Goal: Task Accomplishment & Management: Use online tool/utility

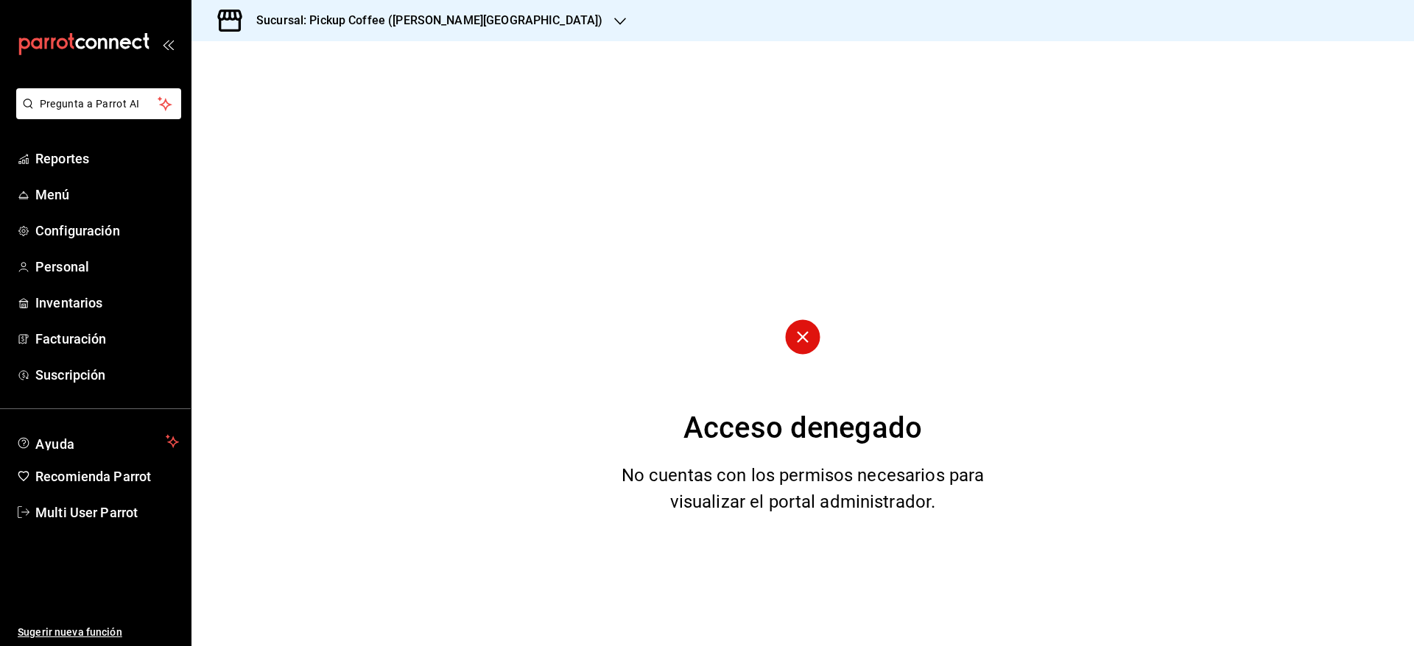
click at [454, 13] on h3 "Sucursal: Pickup Coffee ([PERSON_NAME][GEOGRAPHIC_DATA])" at bounding box center [423, 21] width 358 height 18
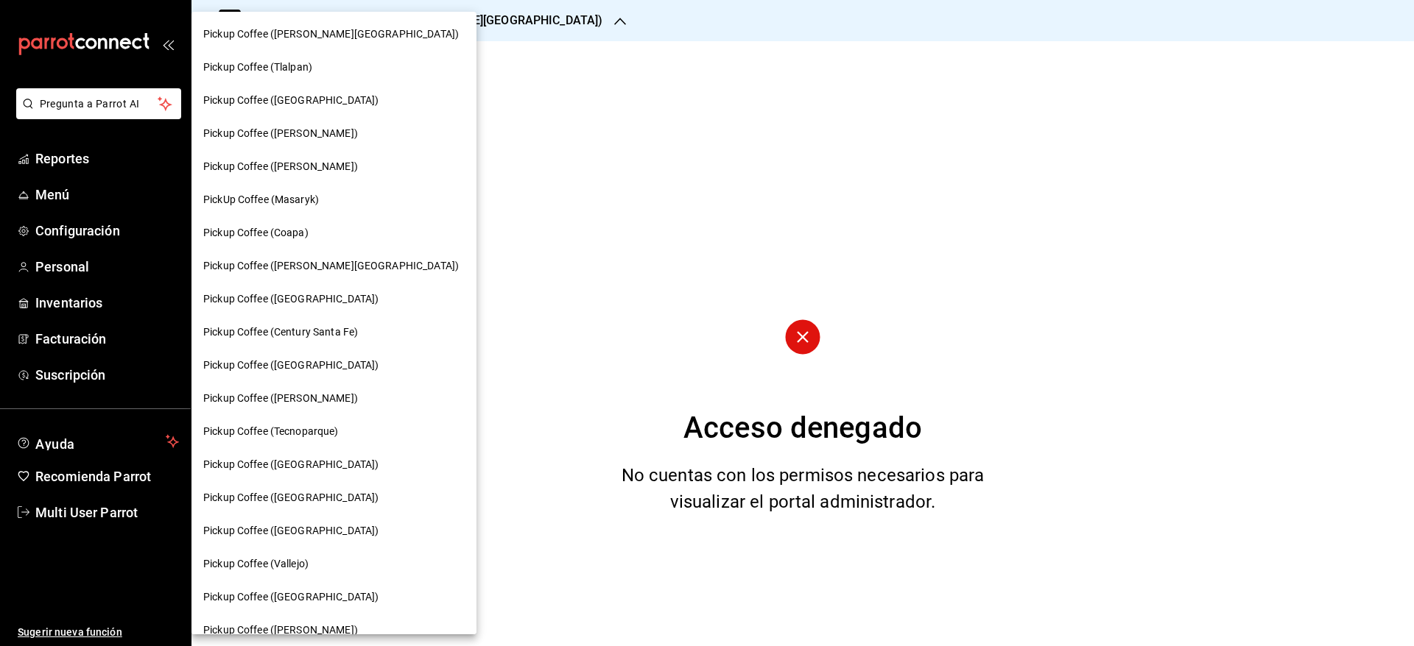
click at [343, 35] on div "Pickup Coffee ([PERSON_NAME][GEOGRAPHIC_DATA])" at bounding box center [333, 34] width 261 height 15
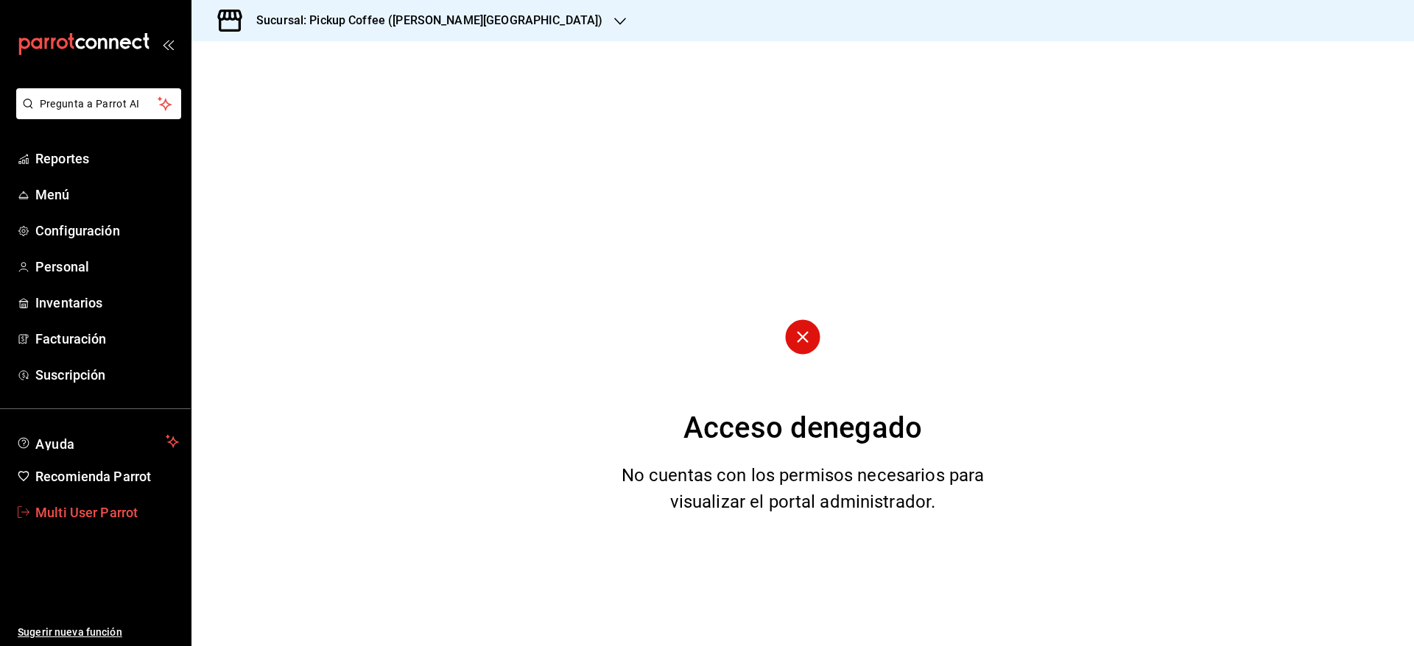
click at [17, 506] on link "Multi User Parrot" at bounding box center [95, 513] width 191 height 32
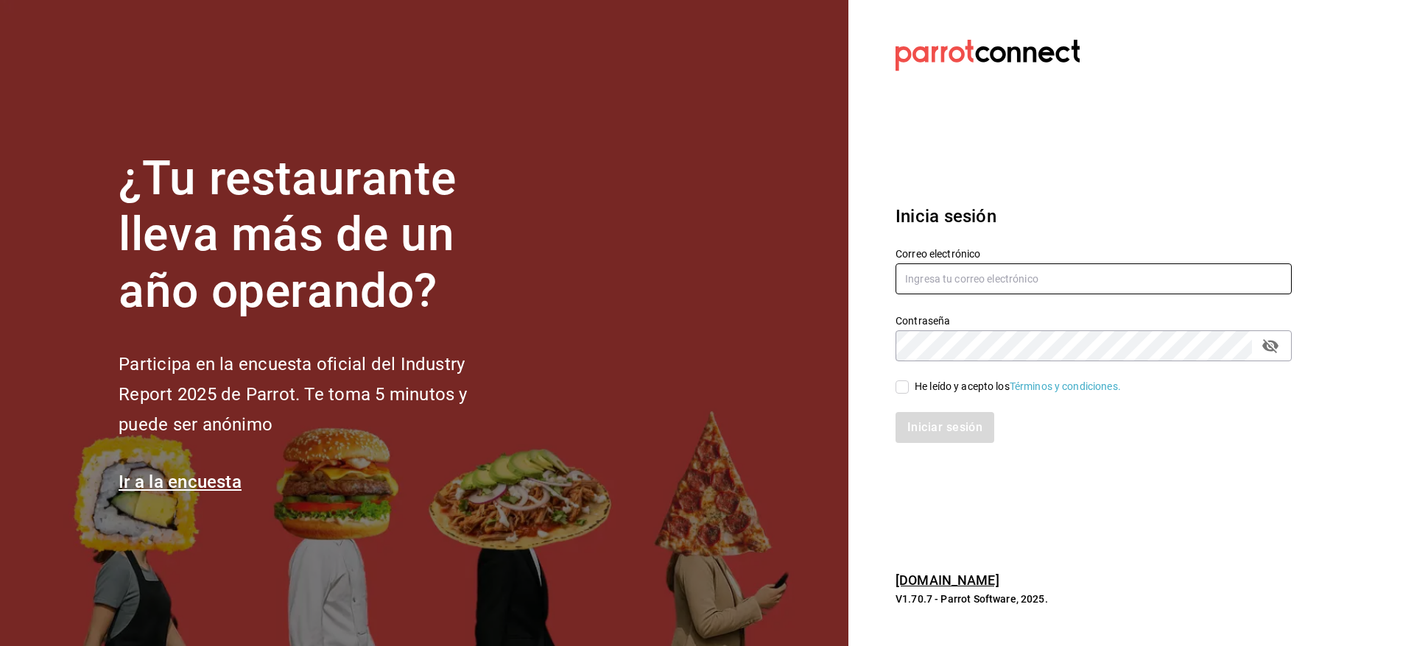
click at [956, 286] on input "text" at bounding box center [1093, 279] width 396 height 31
type input "[EMAIL_ADDRESS][DOMAIN_NAME]"
click at [970, 278] on input "[EMAIL_ADDRESS][DOMAIN_NAME]" at bounding box center [1093, 279] width 396 height 31
drag, startPoint x: 903, startPoint y: 384, endPoint x: 911, endPoint y: 384, distance: 8.1
click at [903, 384] on input "He leído y acepto los Términos y condiciones." at bounding box center [901, 387] width 13 height 13
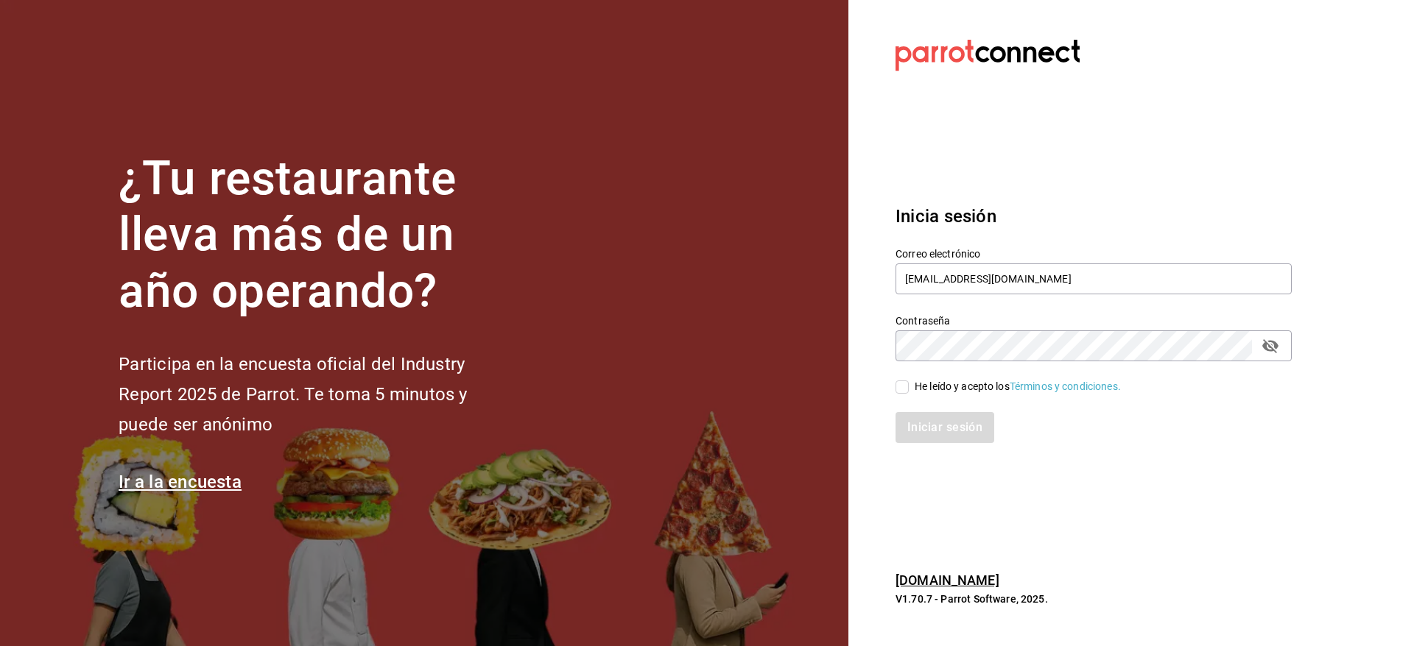
checkbox input "true"
click at [936, 408] on div "Iniciar sesión" at bounding box center [1085, 419] width 414 height 49
click at [939, 428] on button "Iniciar sesión" at bounding box center [944, 427] width 99 height 31
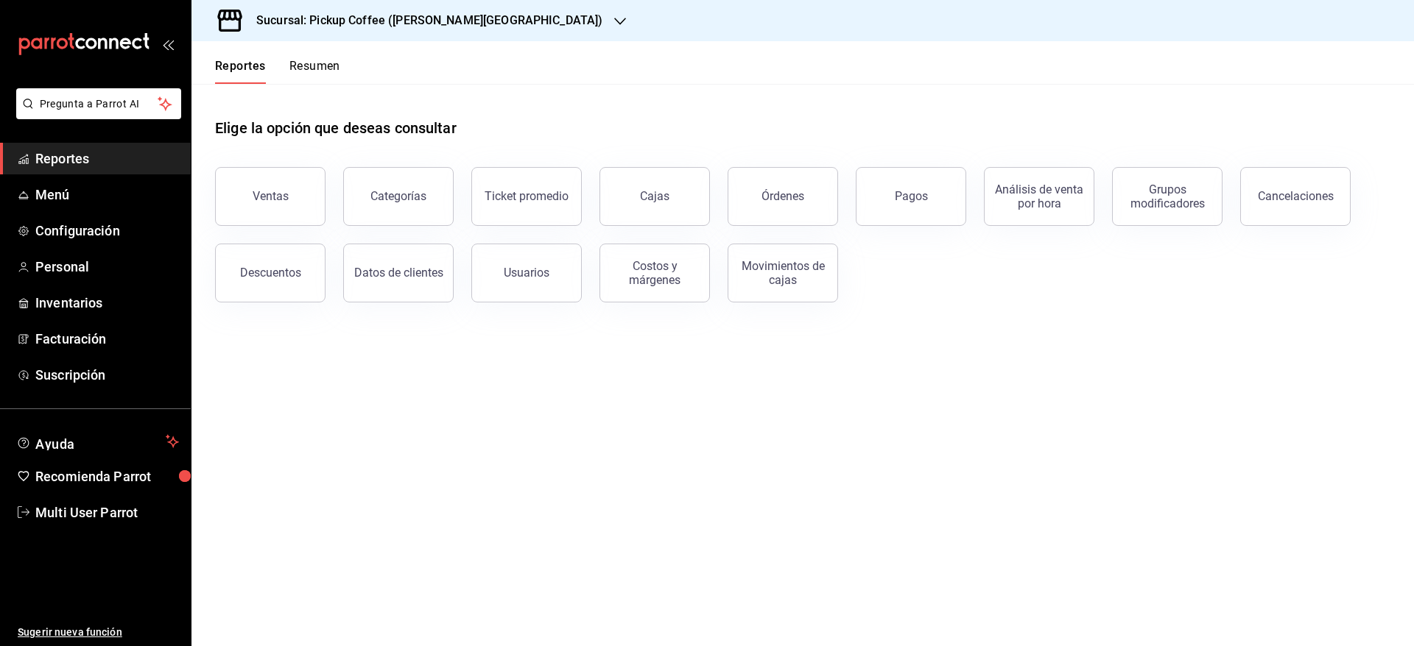
click at [315, 55] on div "Reportes Resumen" at bounding box center [265, 62] width 149 height 43
click at [326, 63] on button "Resumen" at bounding box center [314, 71] width 51 height 25
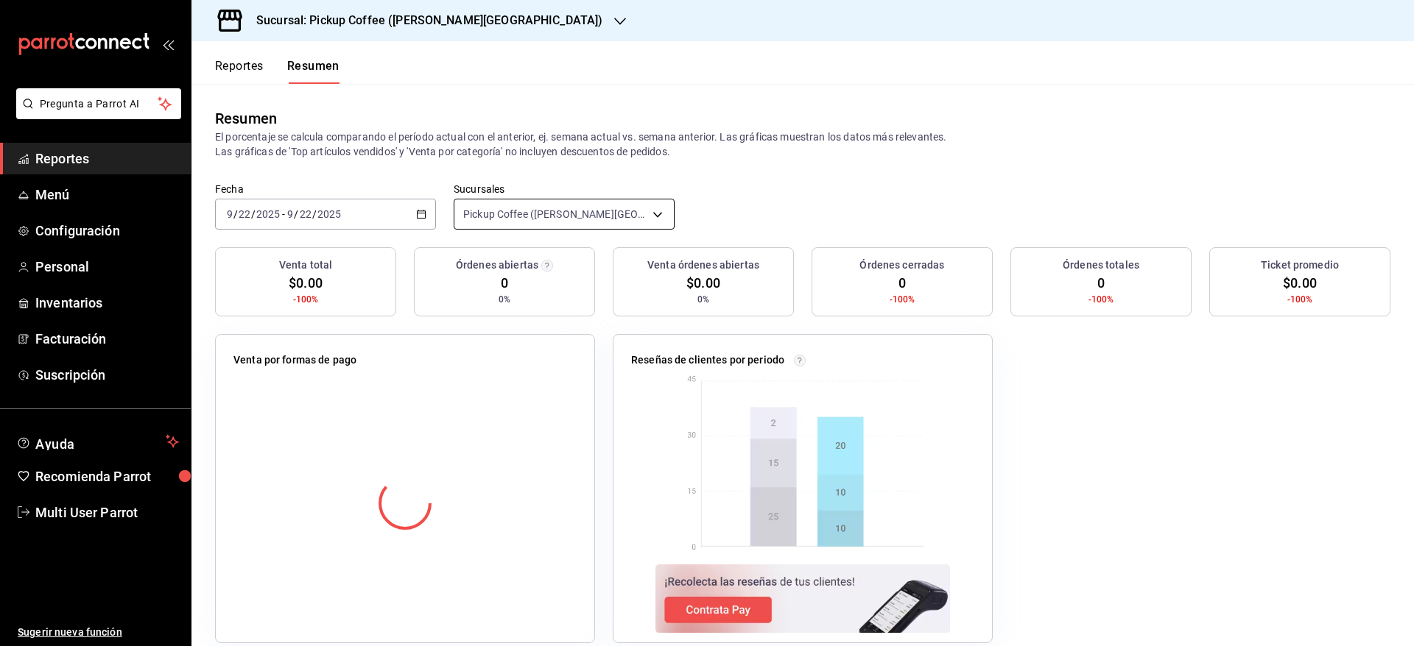
click at [649, 213] on body "Pregunta a Parrot AI Reportes Menú Configuración Personal Inventarios Facturaci…" at bounding box center [707, 323] width 1414 height 646
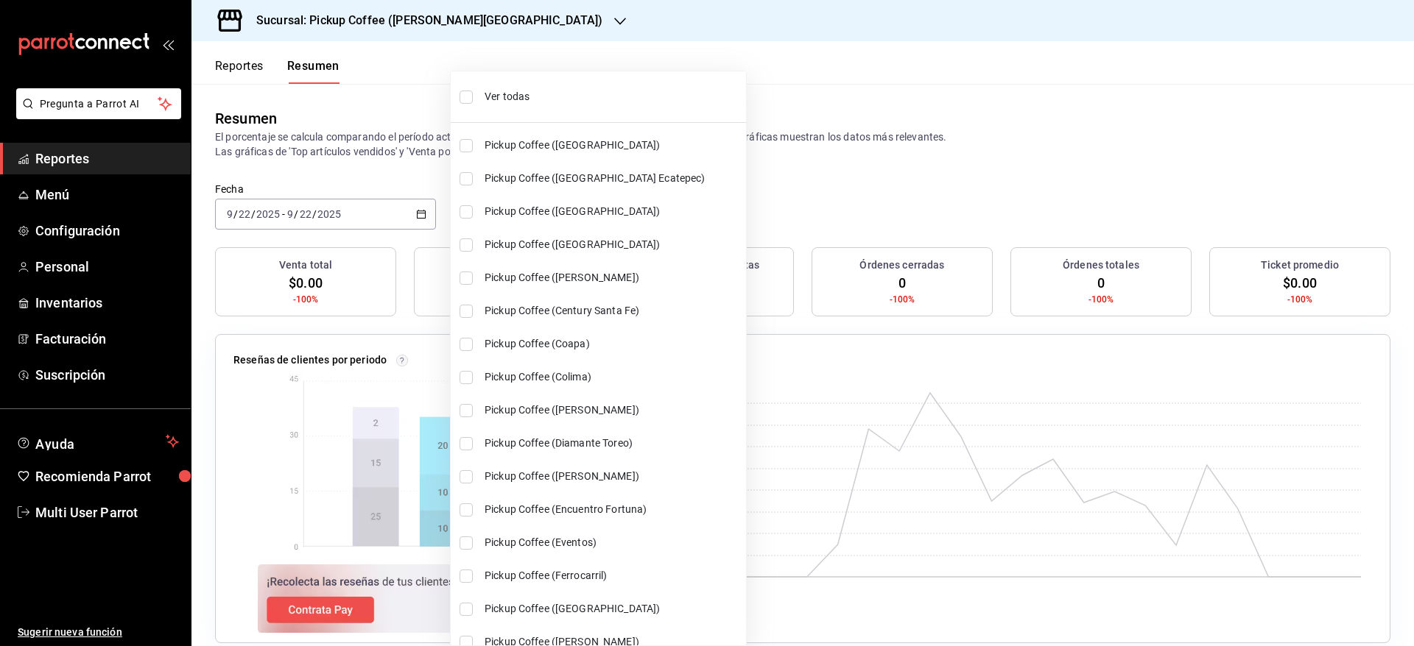
click at [565, 89] on span "Ver todas" at bounding box center [611, 96] width 255 height 15
type input "[object Object],[object Object],[object Object],[object Object],[object Object]…"
checkbox input "true"
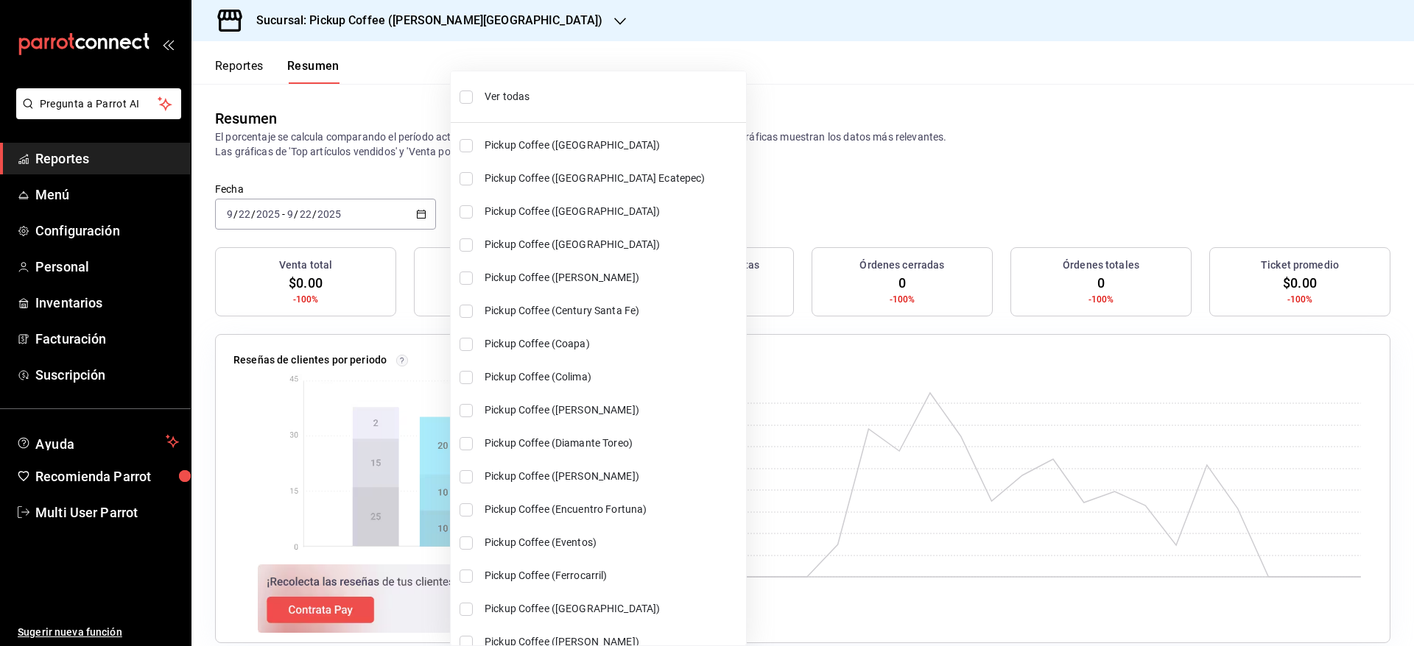
checkbox input "true"
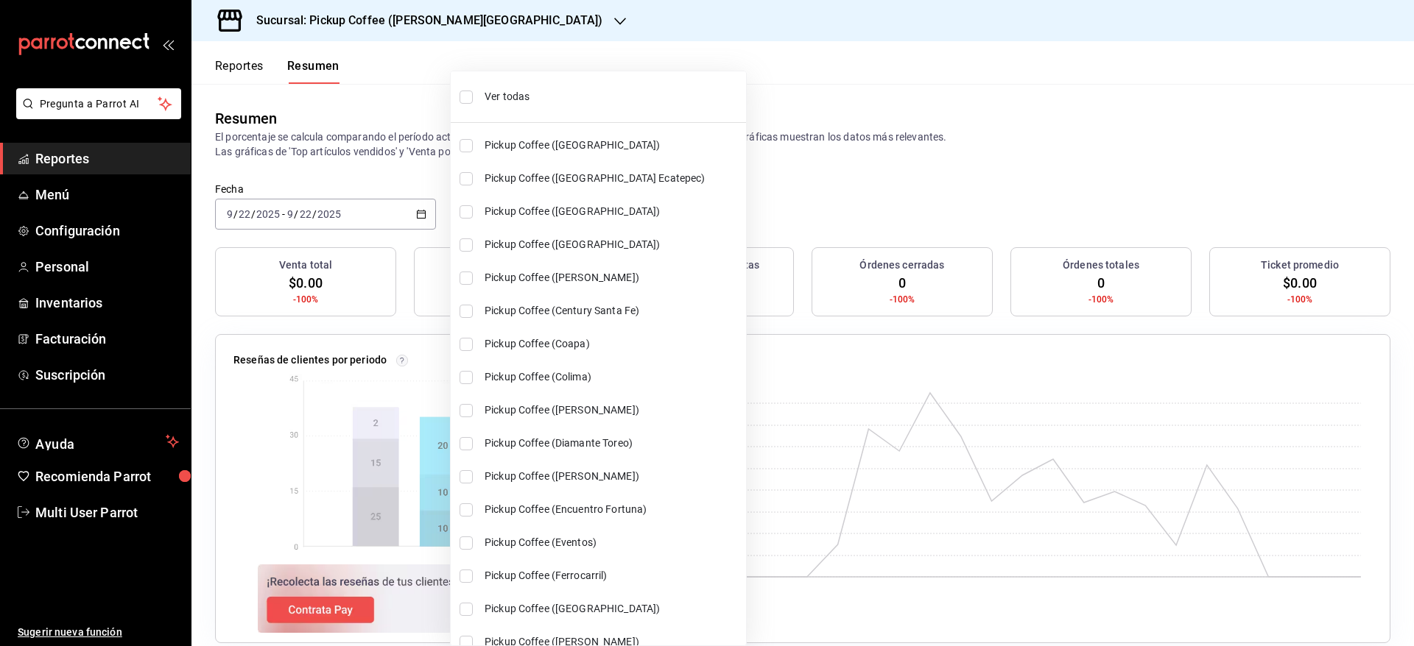
checkbox input "true"
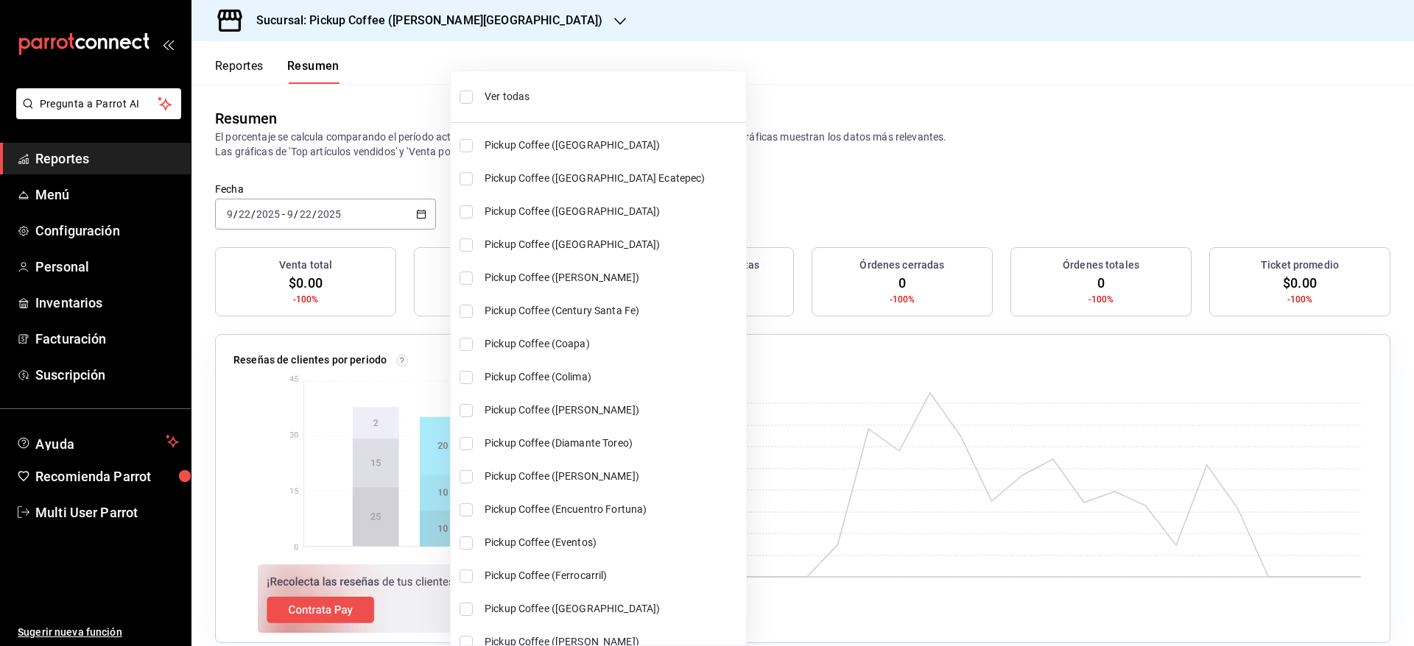
checkbox input "true"
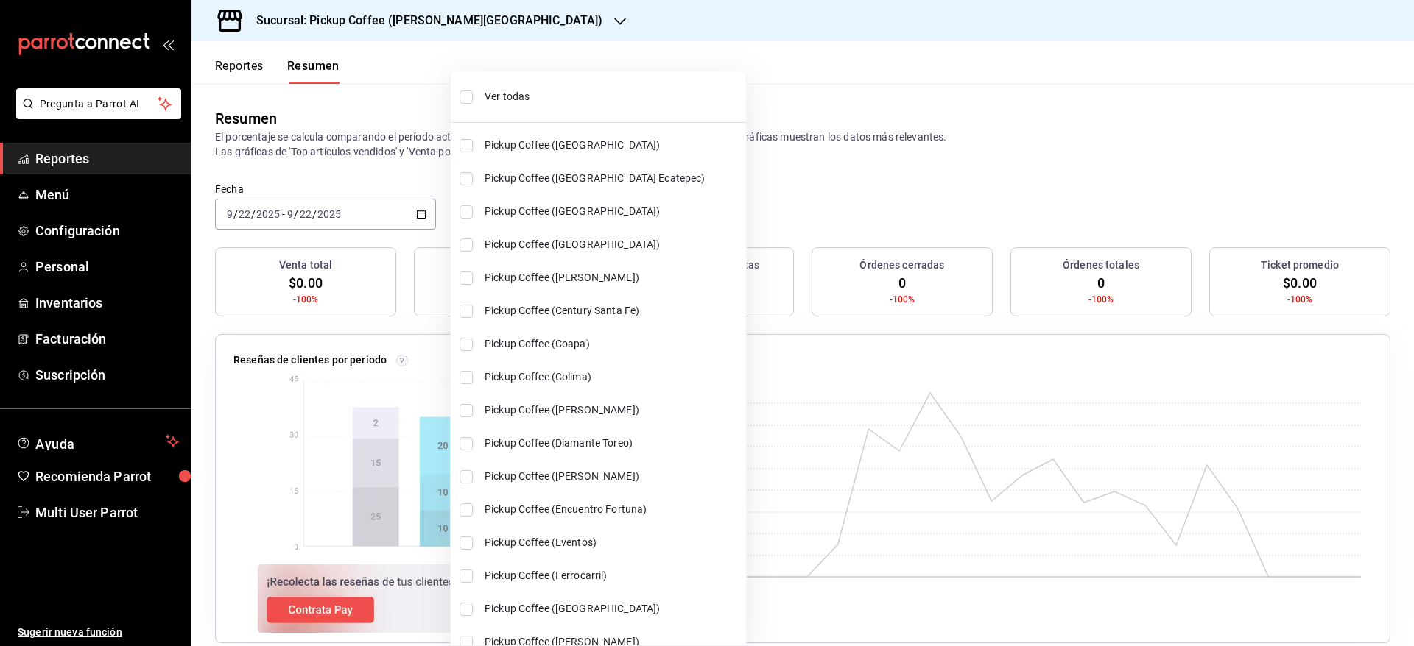
checkbox input "true"
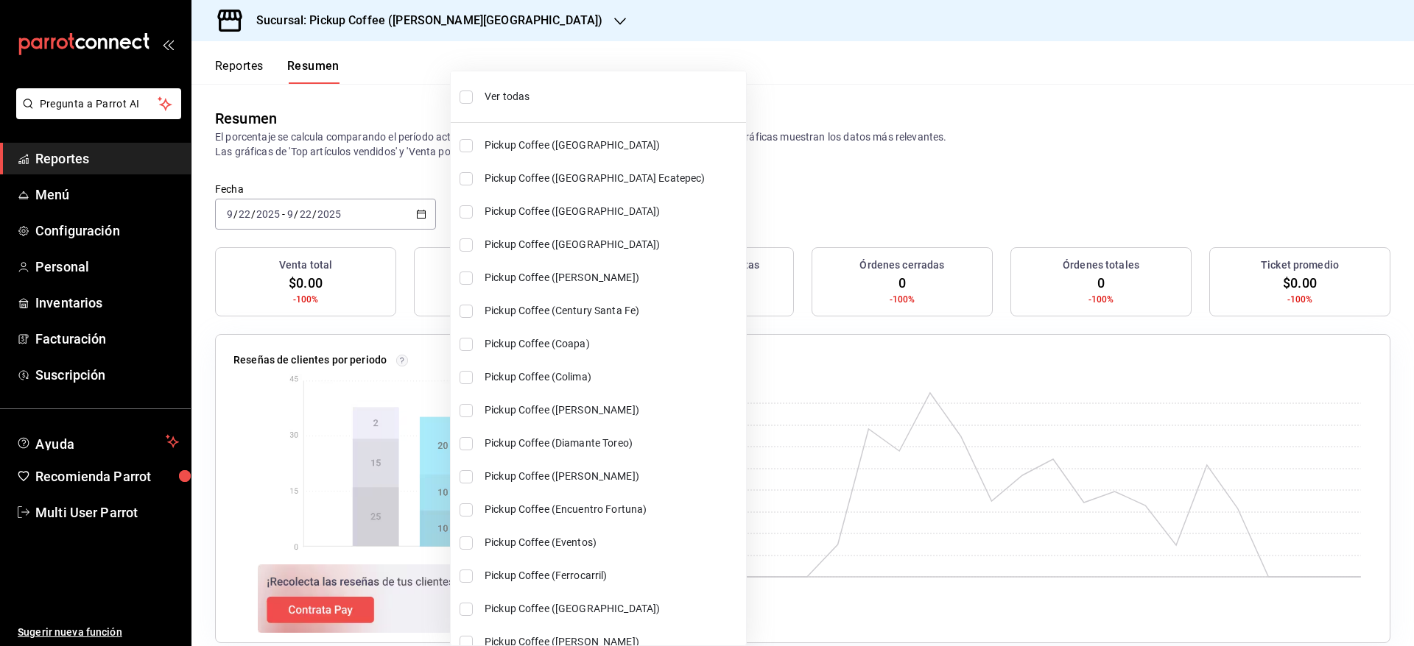
checkbox input "true"
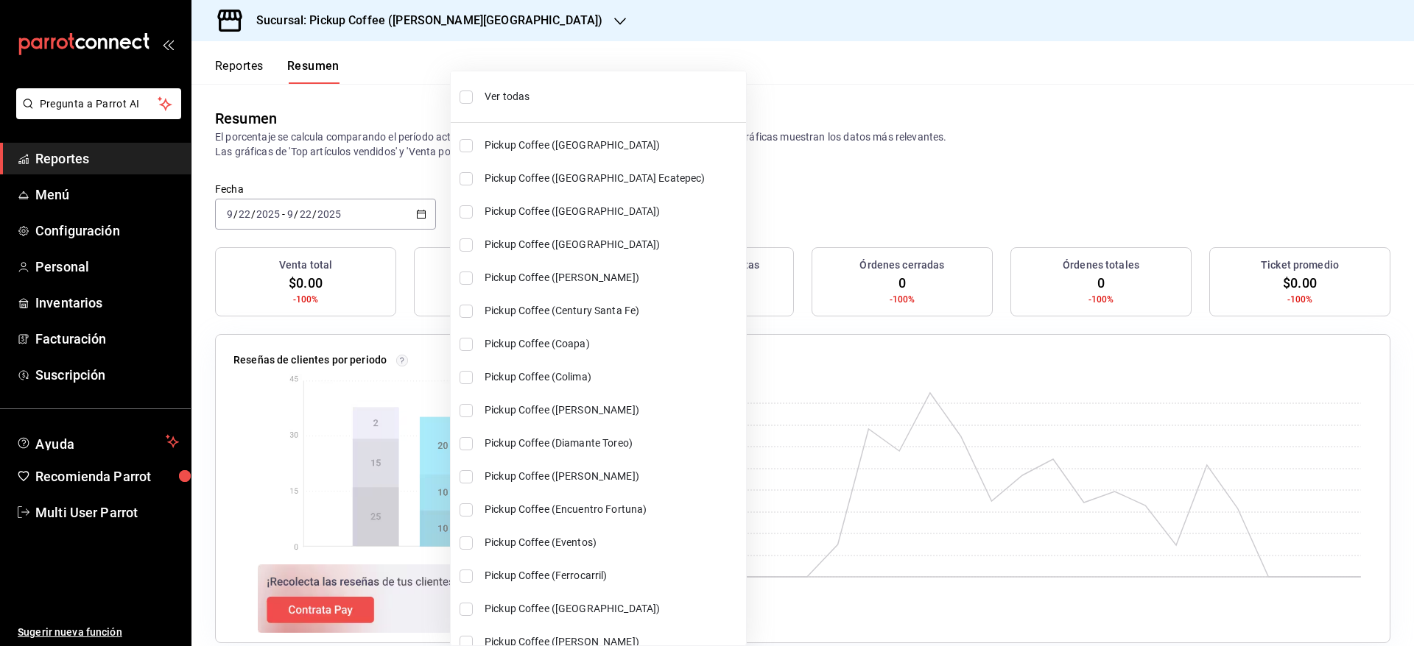
checkbox input "true"
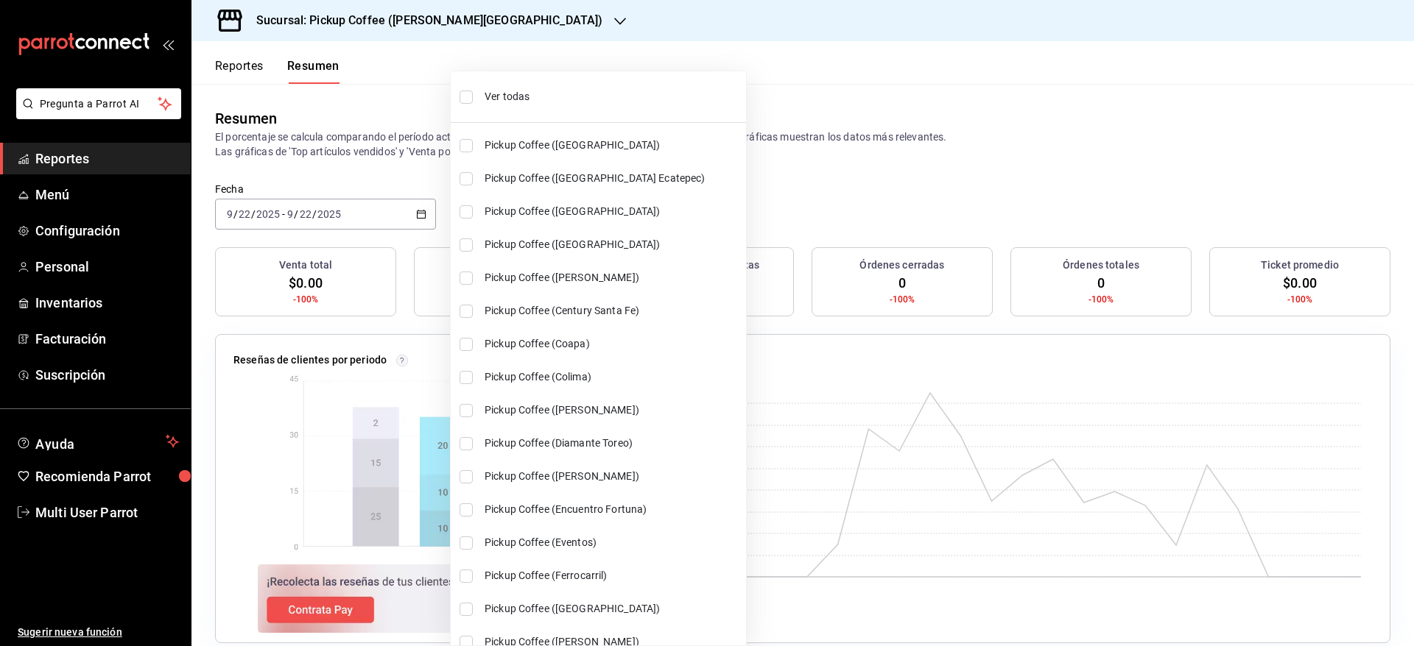
checkbox input "true"
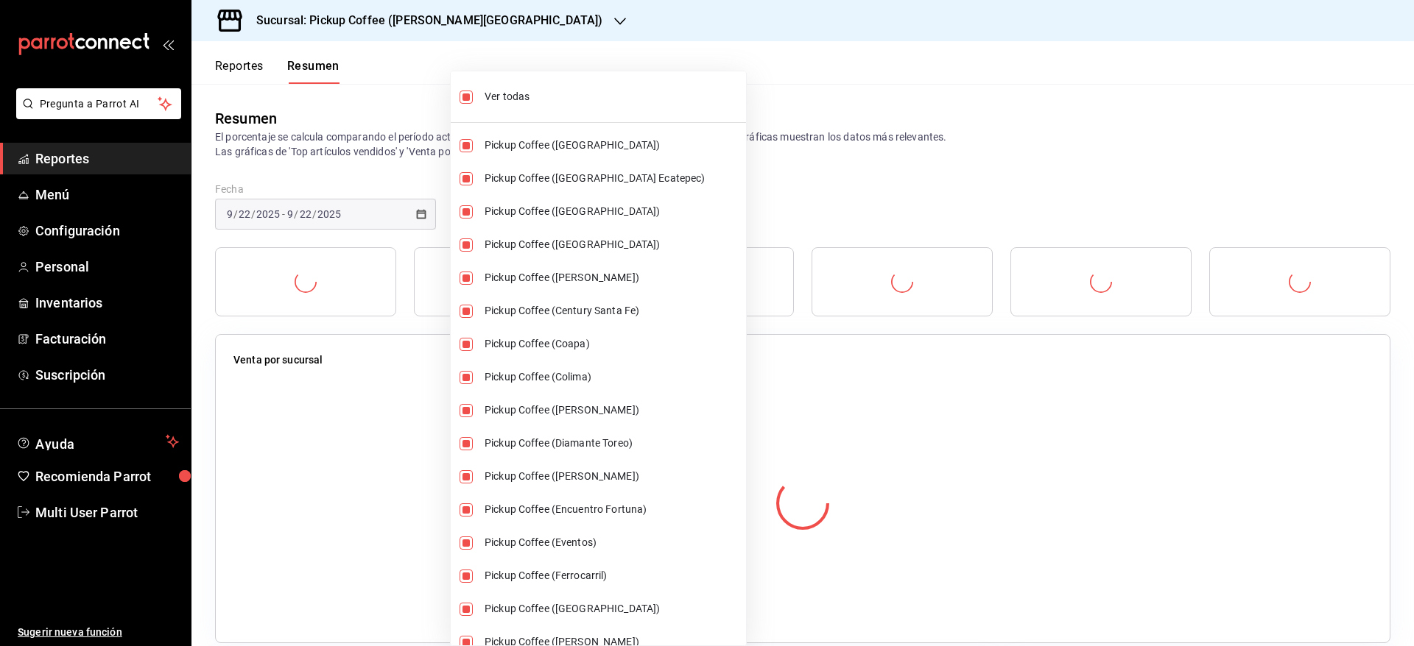
click at [875, 103] on div at bounding box center [707, 323] width 1414 height 646
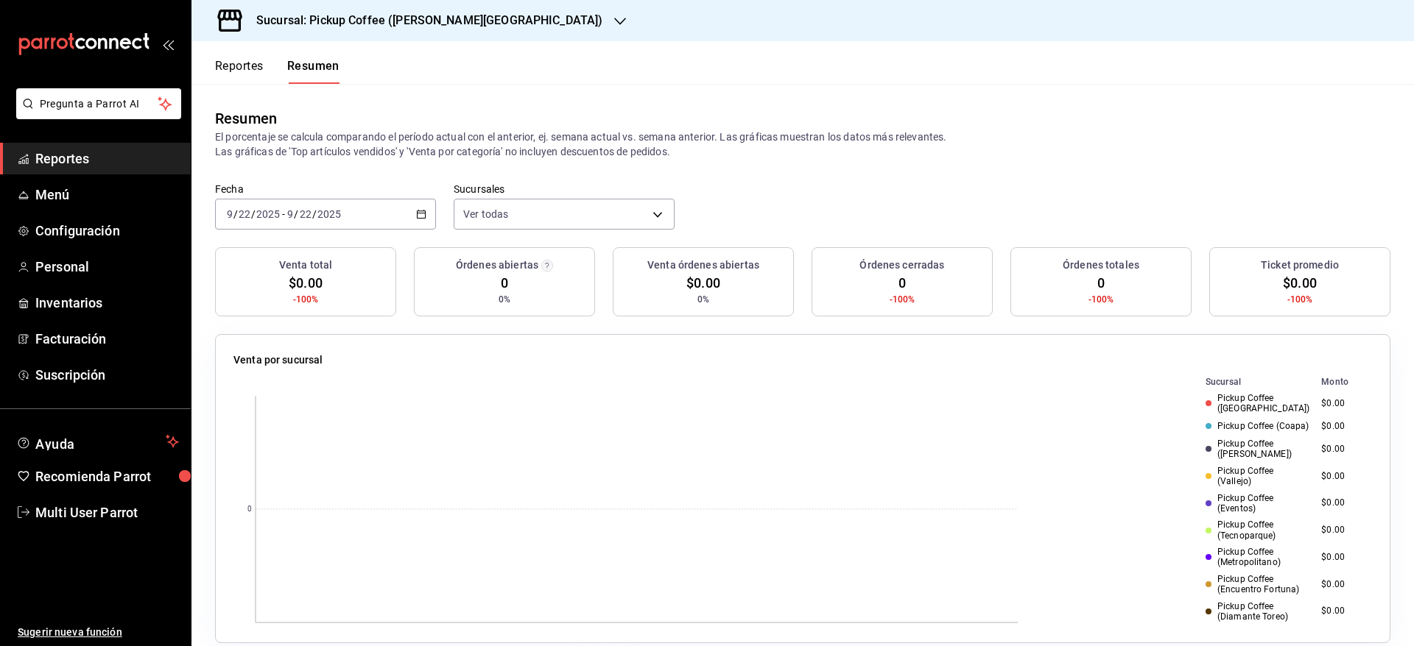
click at [410, 214] on div "2025-09-22 9 / 22 / 2025 - 2025-09-22 9 / 22 / 2025" at bounding box center [325, 214] width 221 height 31
click at [297, 289] on span "Ayer" at bounding box center [284, 291] width 114 height 15
